Goal: Find specific page/section: Find specific page/section

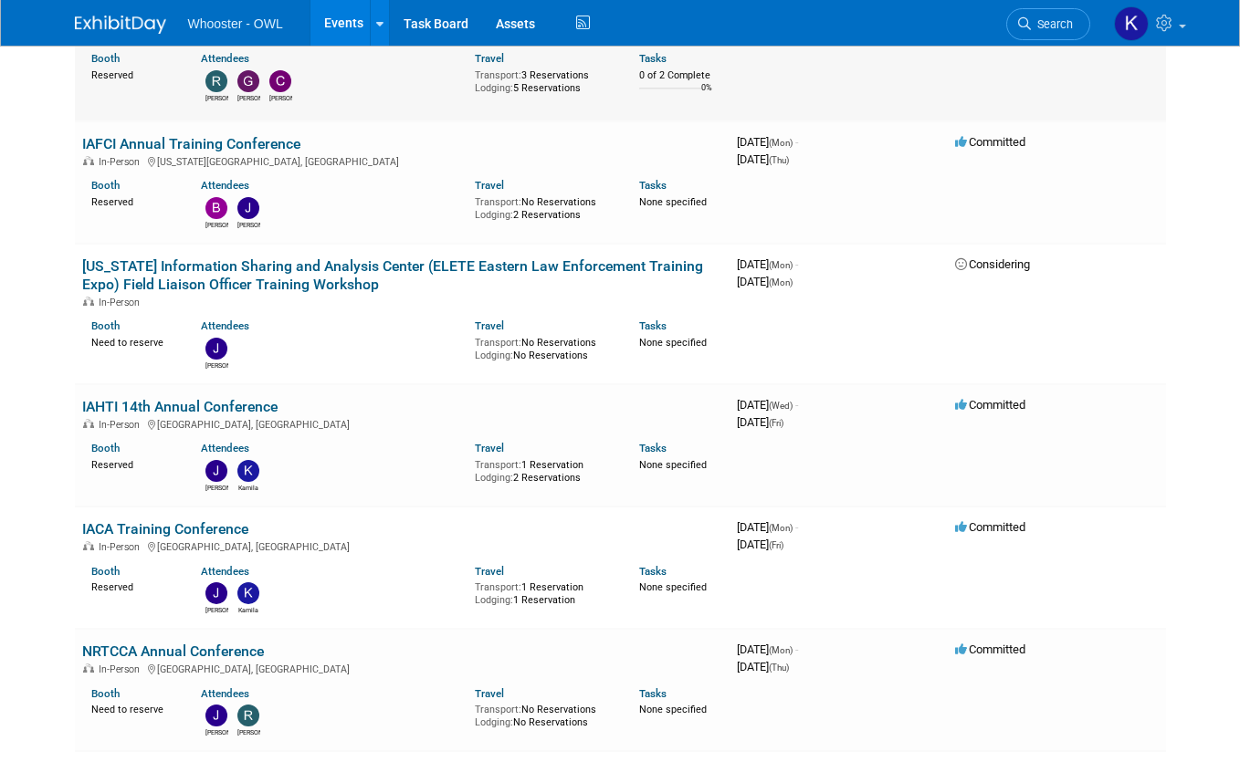
scroll to position [365, 0]
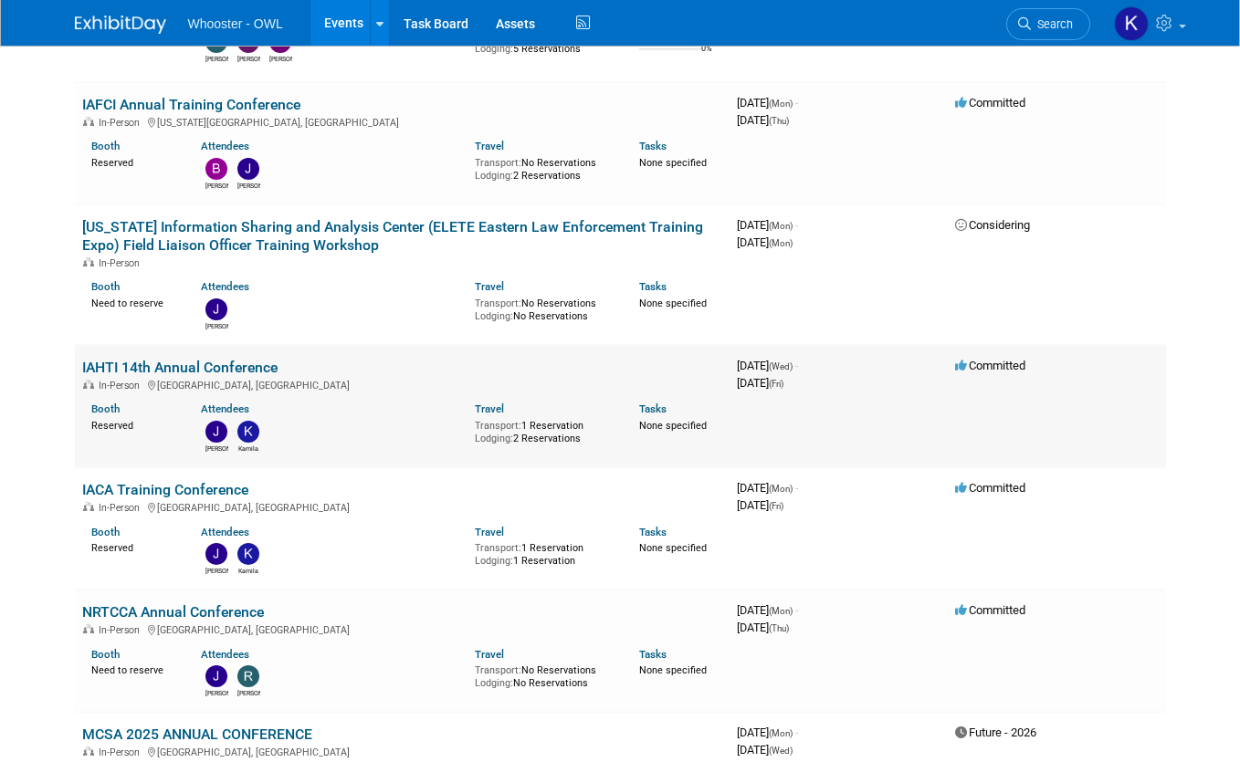
click at [204, 363] on link "IAHTI 14th Annual Conference" at bounding box center [179, 367] width 195 height 17
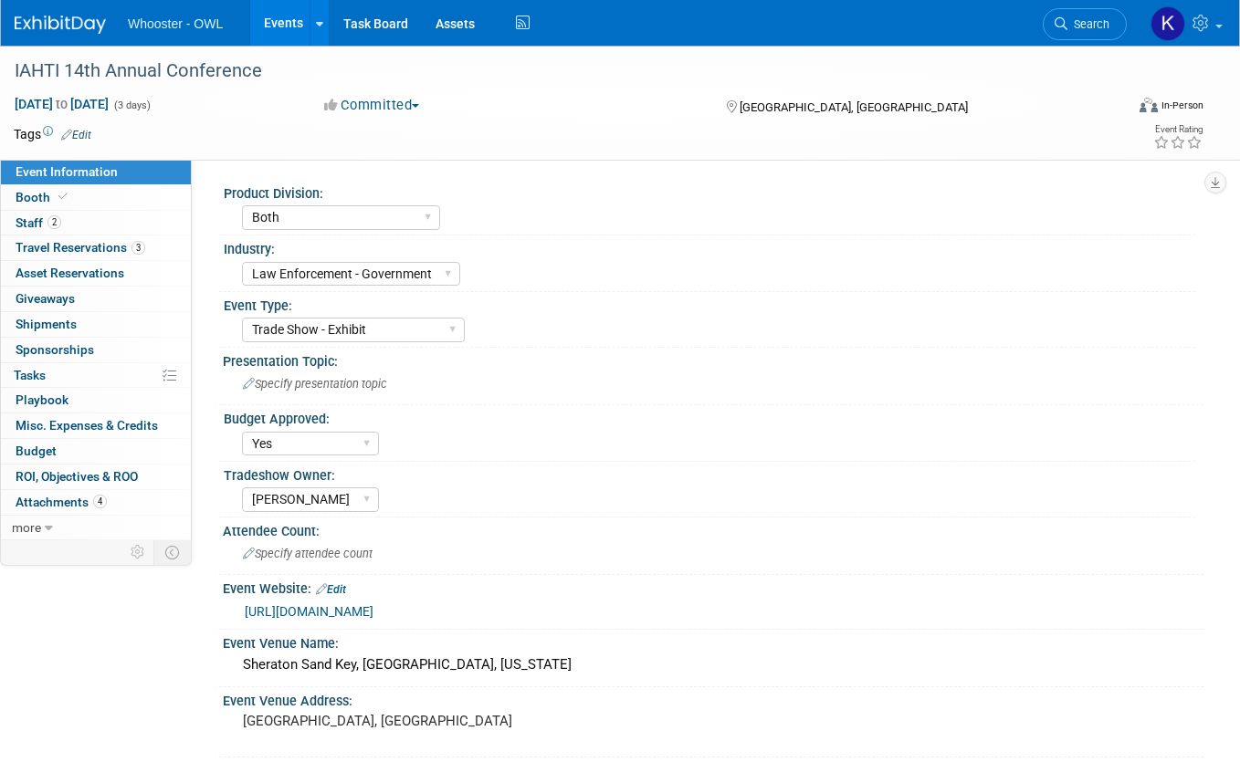
select select "Both"
select select "Law Enforcement - Government"
select select "Trade Show - Exhibit"
select select "Yes"
select select "[PERSON_NAME]"
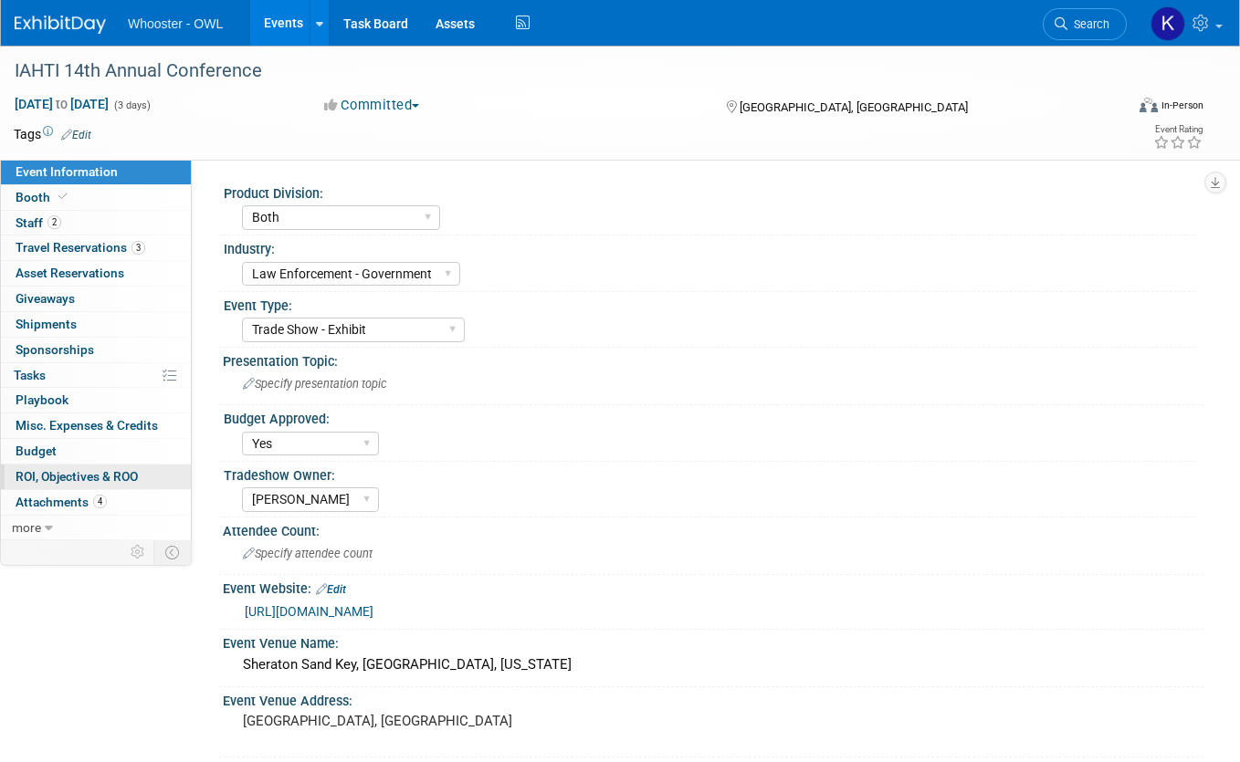
click at [83, 470] on span "ROI, Objectives & ROO 0" at bounding box center [77, 476] width 122 height 15
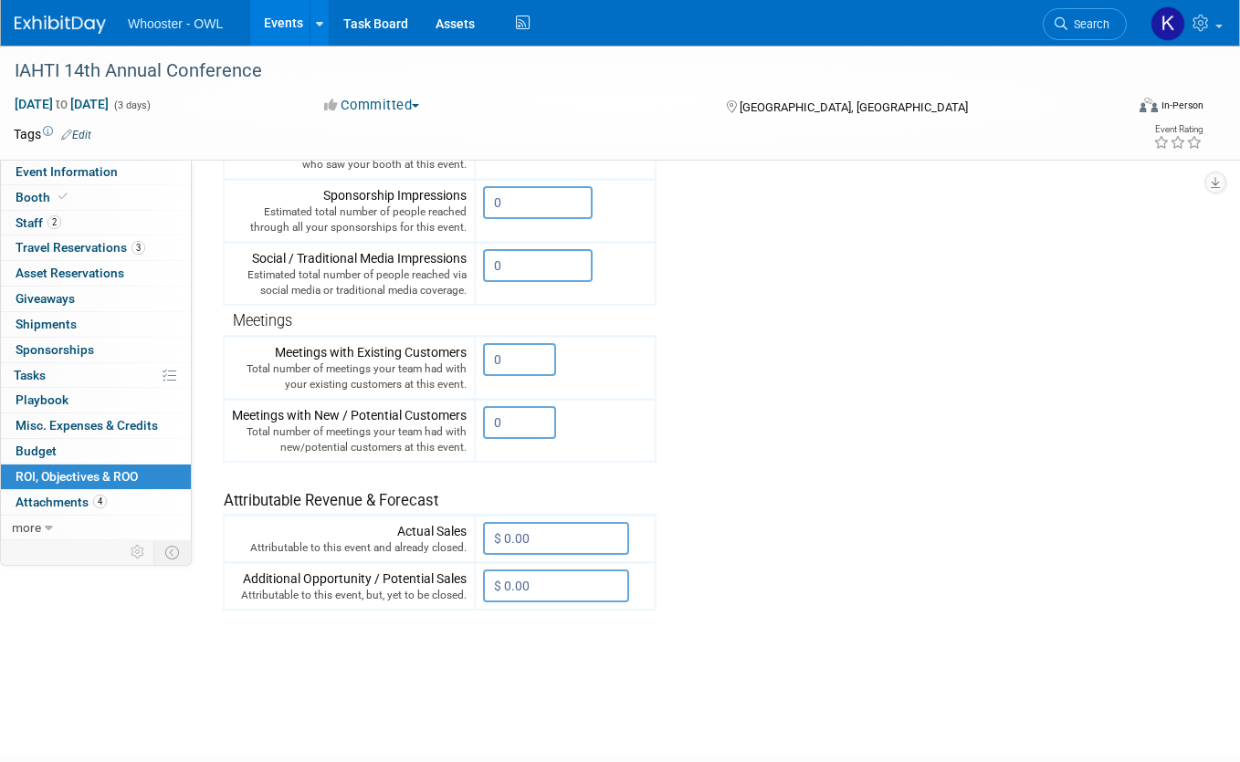
scroll to position [240, 0]
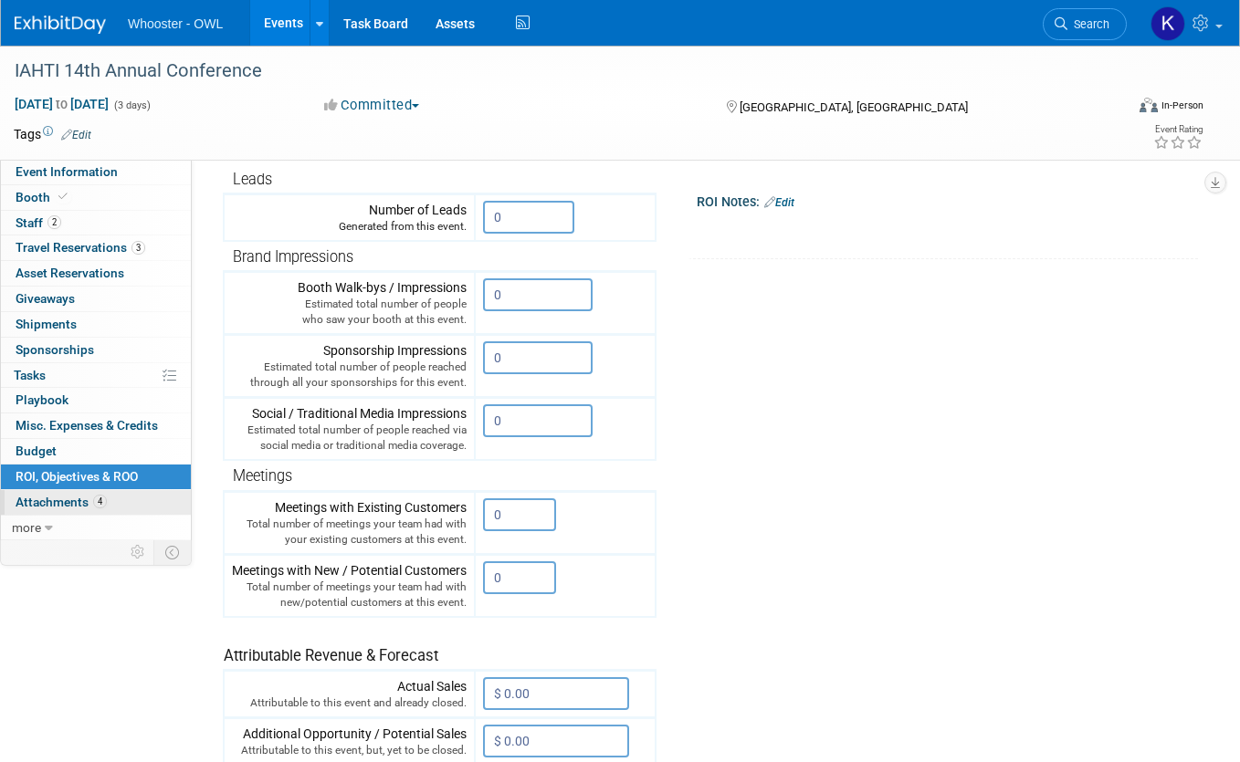
click at [105, 497] on span "Attachments 4" at bounding box center [61, 502] width 91 height 15
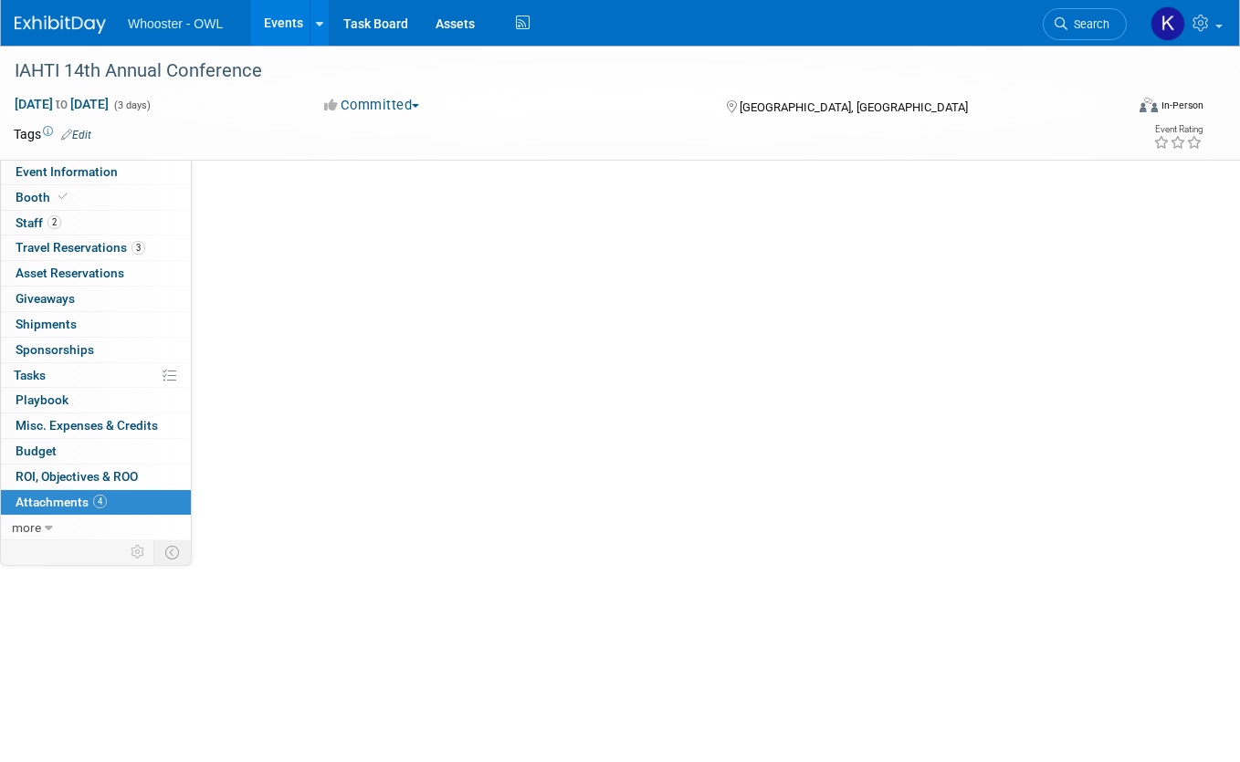
scroll to position [0, 0]
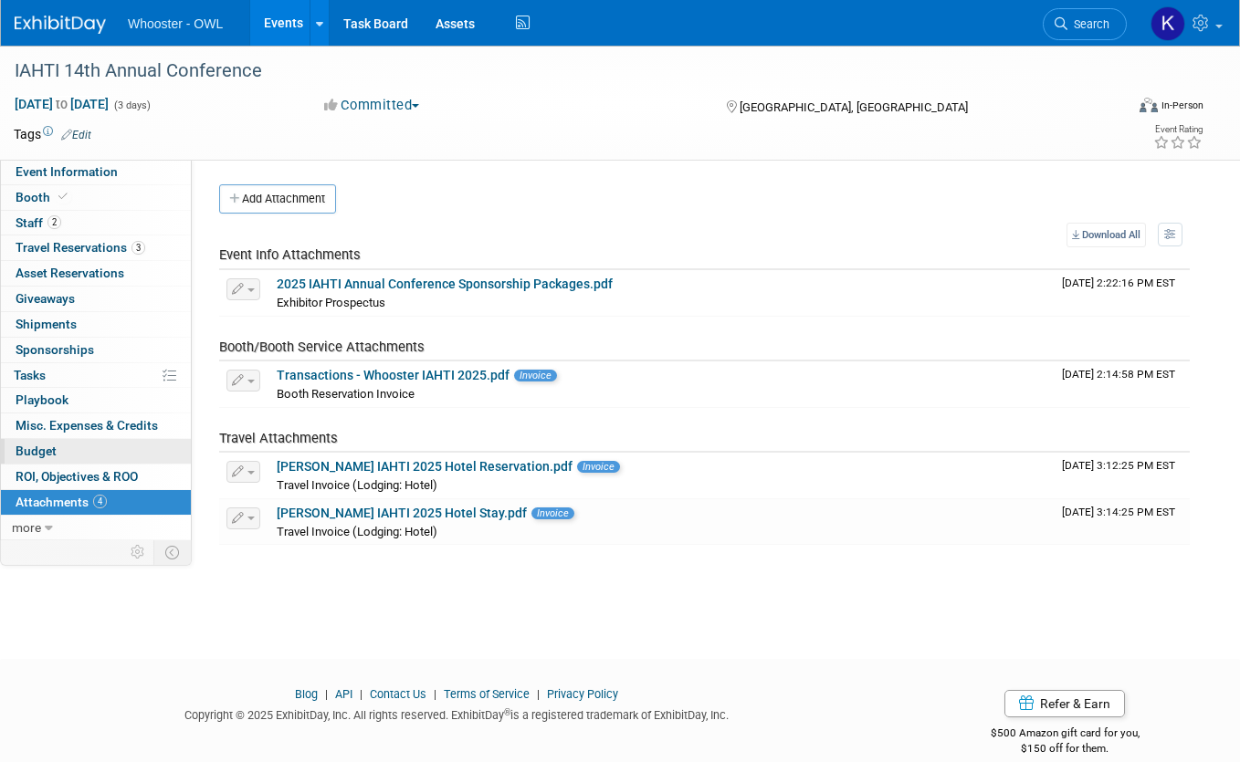
click at [89, 456] on link "Budget" at bounding box center [96, 451] width 190 height 25
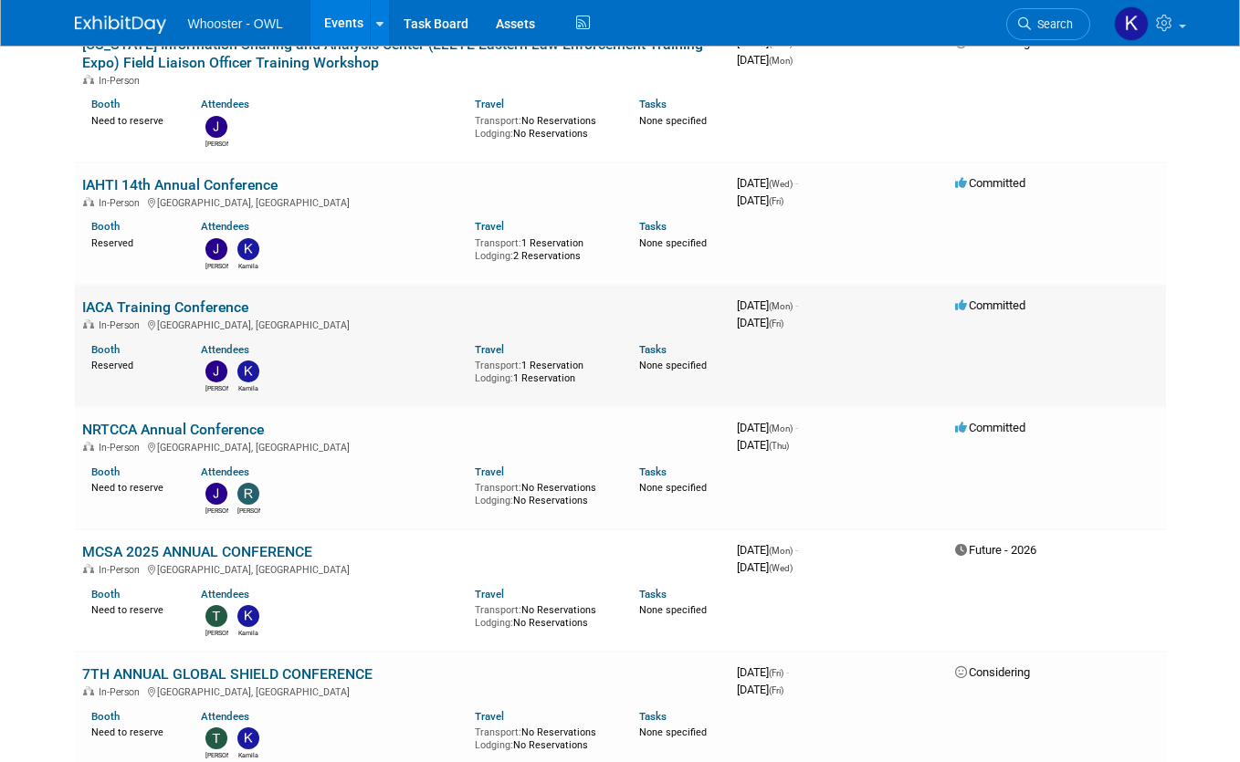
click at [150, 301] on link "IACA Training Conference" at bounding box center [165, 307] width 166 height 17
click at [199, 305] on link "IACA Training Conference" at bounding box center [165, 307] width 166 height 17
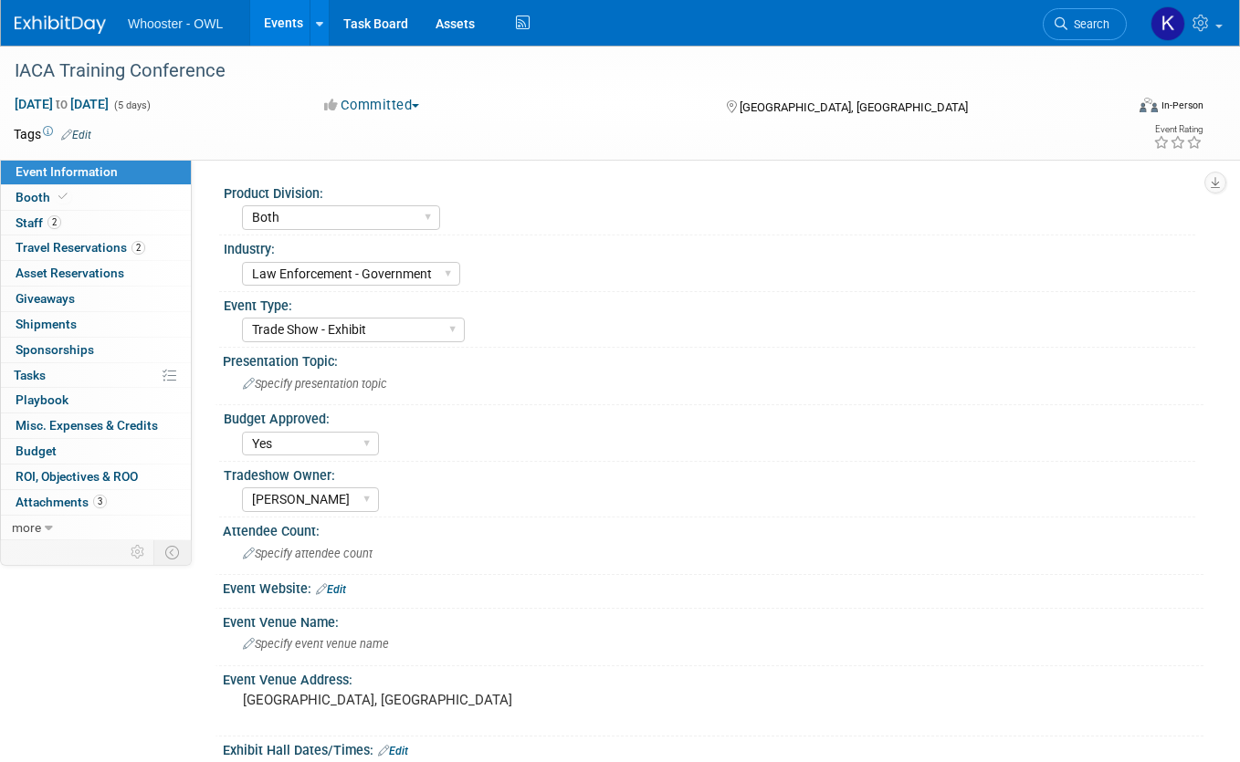
select select "Both"
select select "Law Enforcement - Government"
select select "Trade Show - Exhibit"
select select "Yes"
select select "Kamila Castaneda"
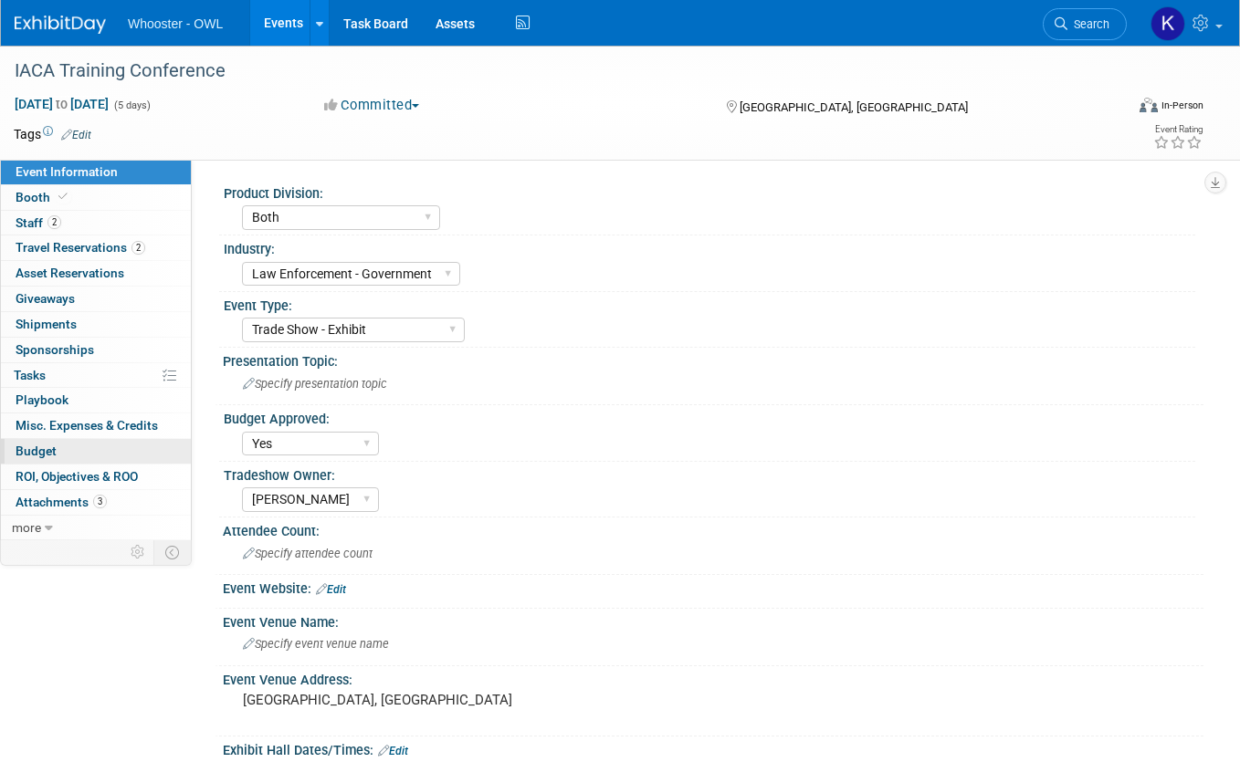
click at [79, 441] on link "Budget" at bounding box center [96, 451] width 190 height 25
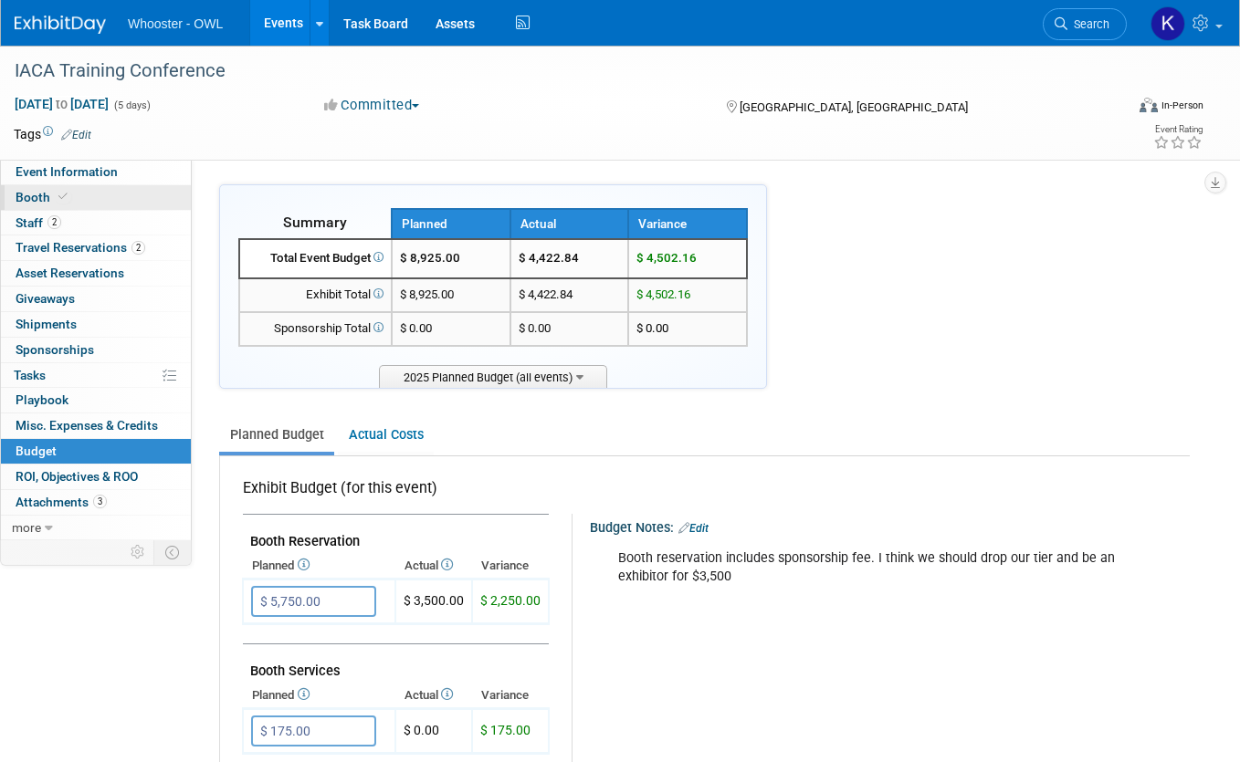
click at [54, 204] on span "Booth" at bounding box center [44, 197] width 56 height 15
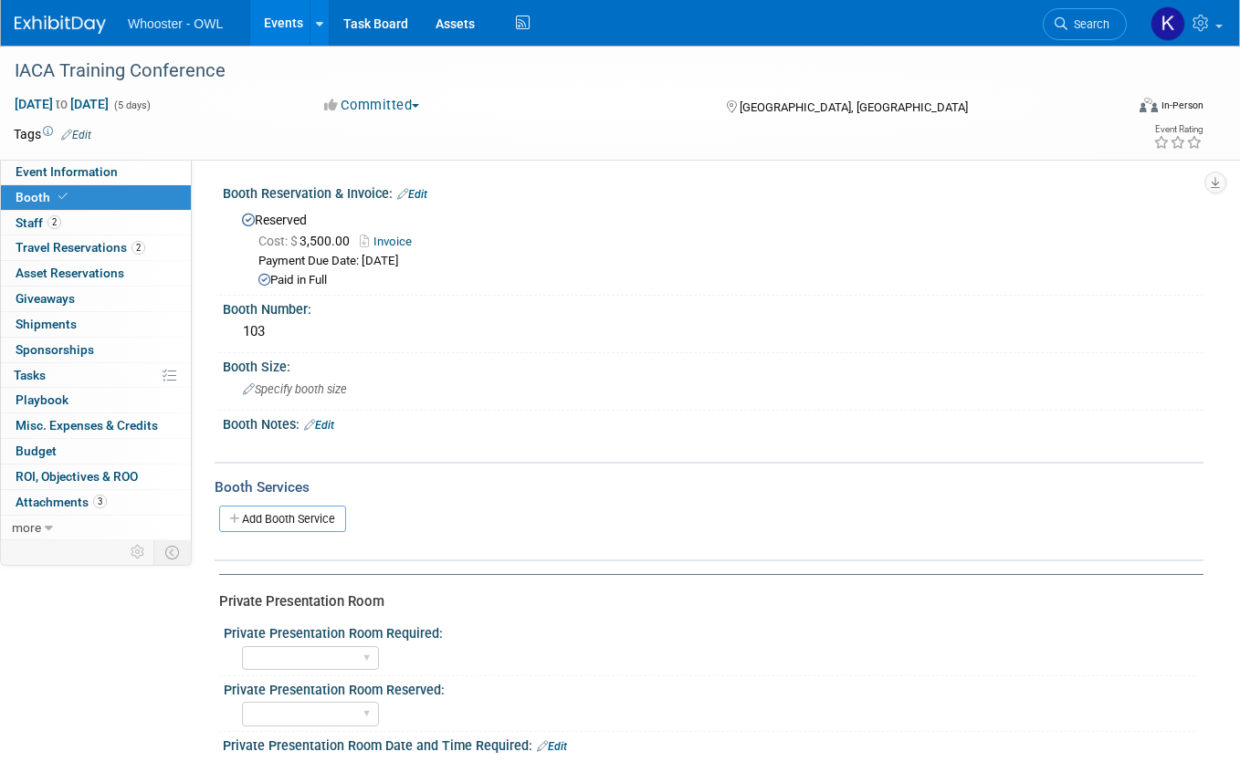
click at [396, 240] on link "Invoice" at bounding box center [390, 242] width 61 height 14
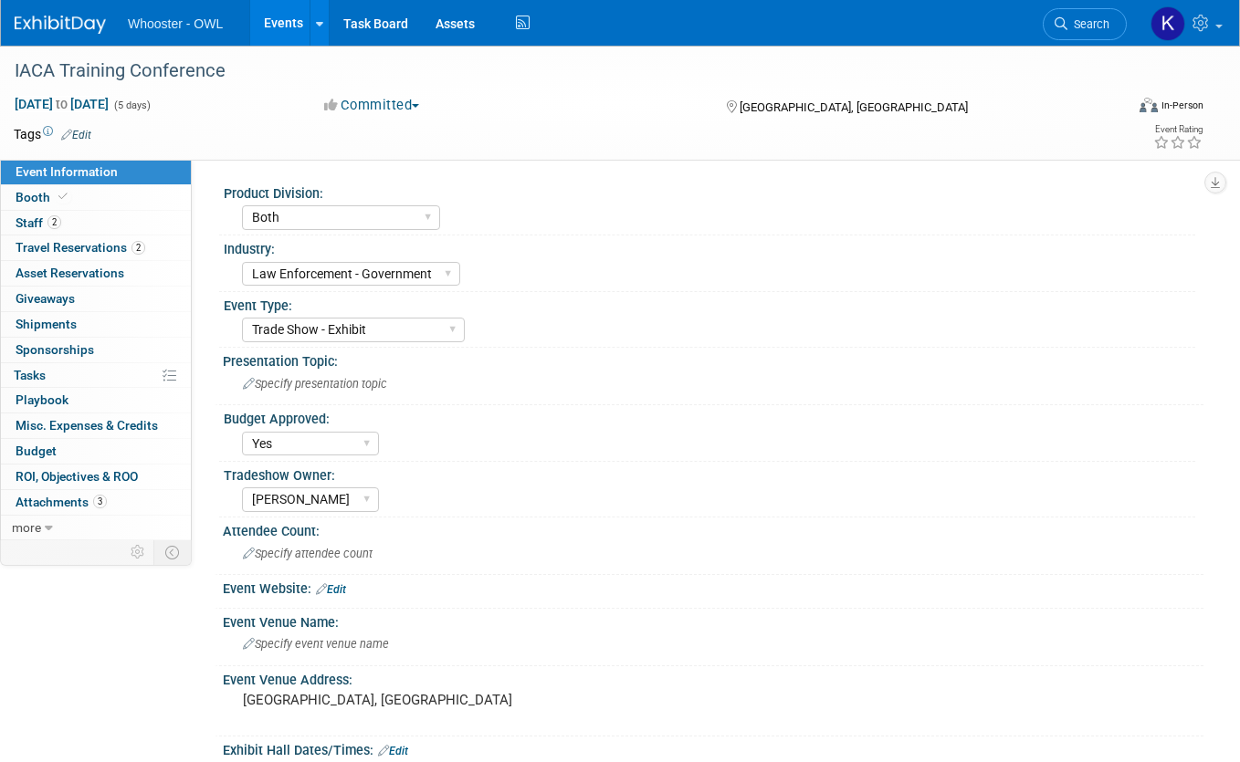
select select "Both"
select select "Law Enforcement - Government"
select select "Trade Show - Exhibit"
select select "Yes"
select select "Kamila Castaneda"
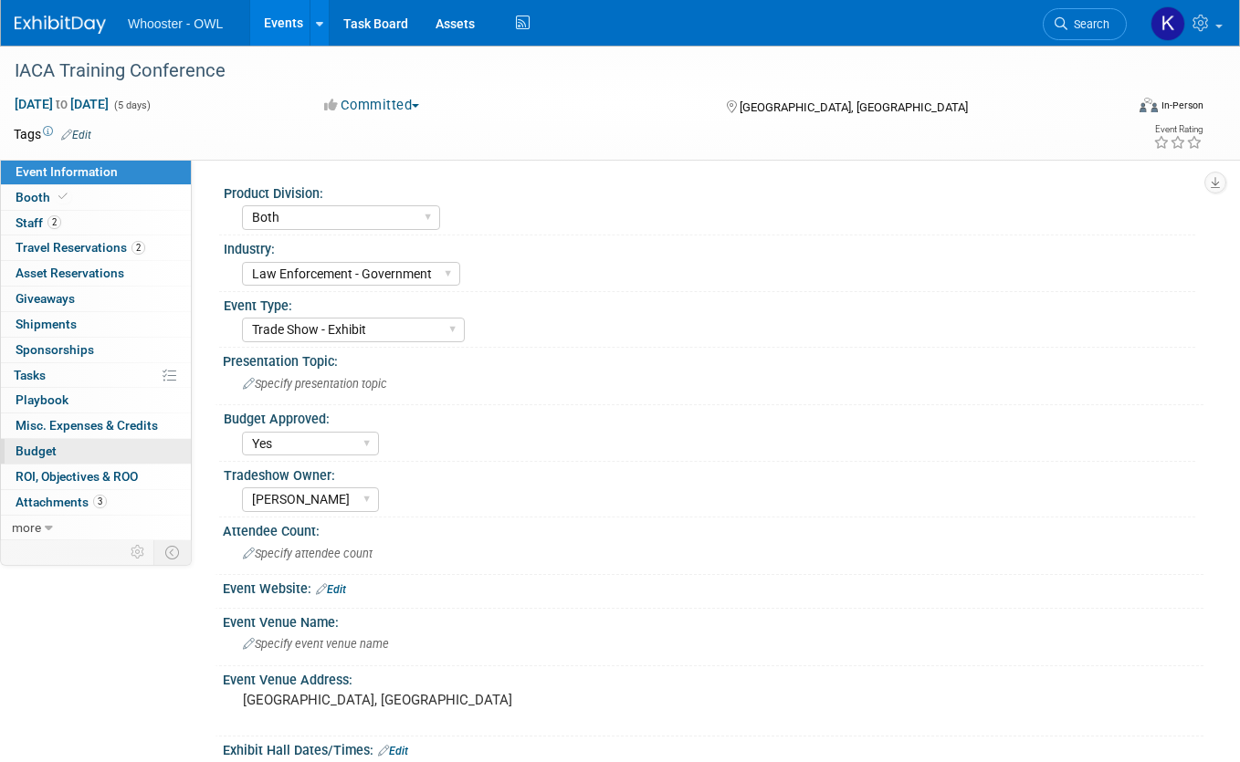
click at [68, 459] on link "Budget" at bounding box center [96, 451] width 190 height 25
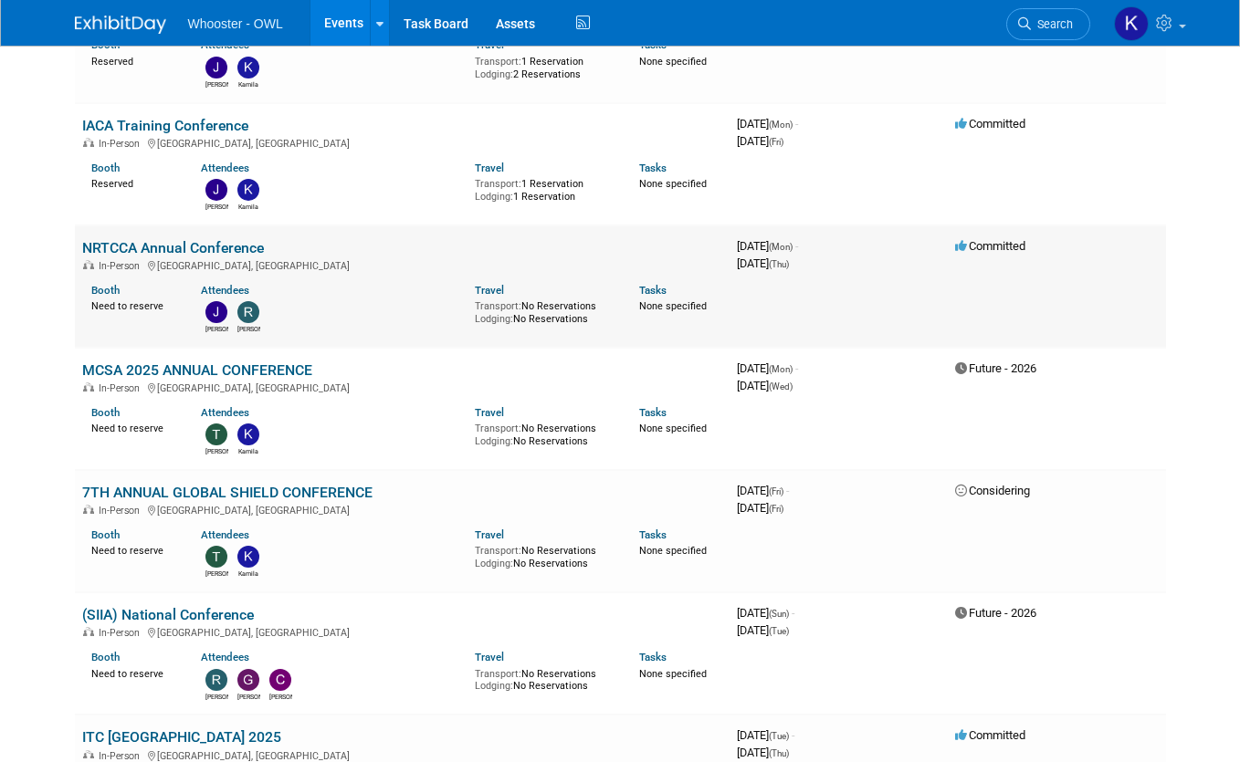
click at [241, 246] on link "NRTCCA Annual Conference" at bounding box center [173, 247] width 182 height 17
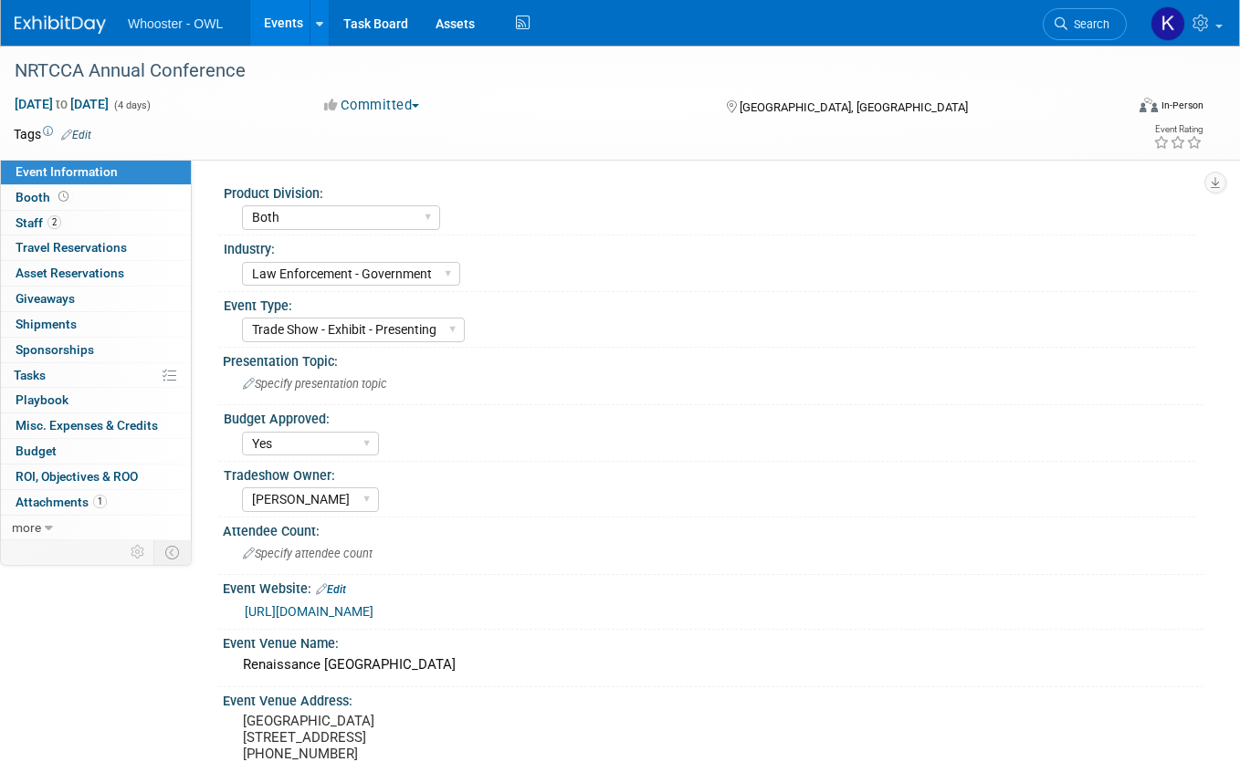
select select "Both"
select select "Law Enforcement - Government"
select select "Trade Show - Exhibit - Presenting"
select select "Yes"
select select "[PERSON_NAME]"
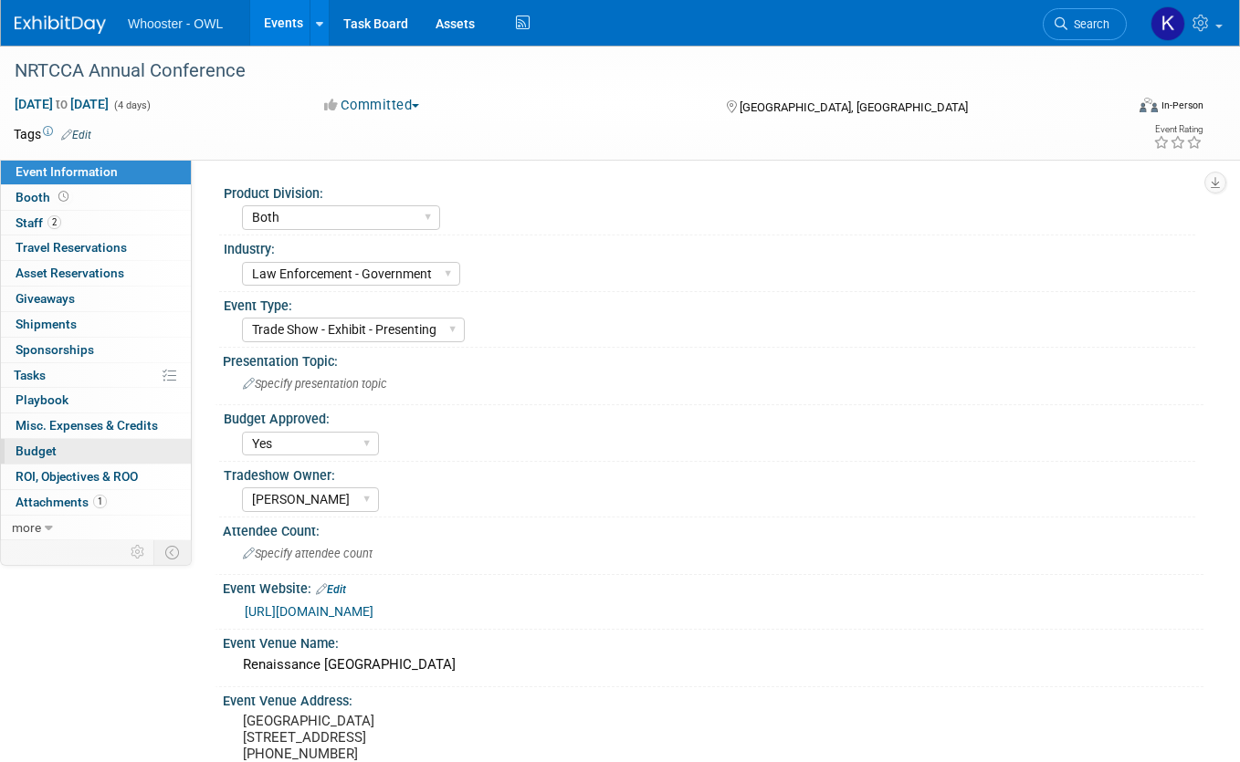
click at [115, 454] on link "Budget" at bounding box center [96, 451] width 190 height 25
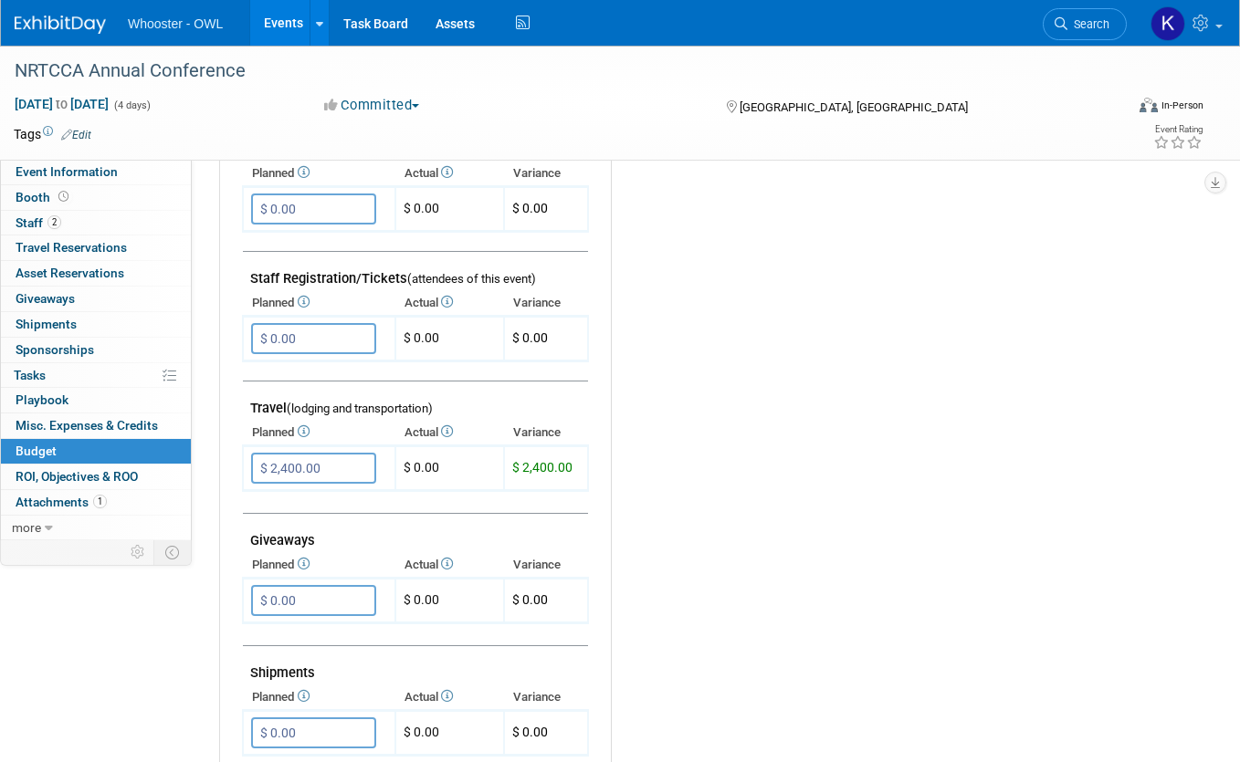
scroll to position [358, 0]
